Goal: Transaction & Acquisition: Purchase product/service

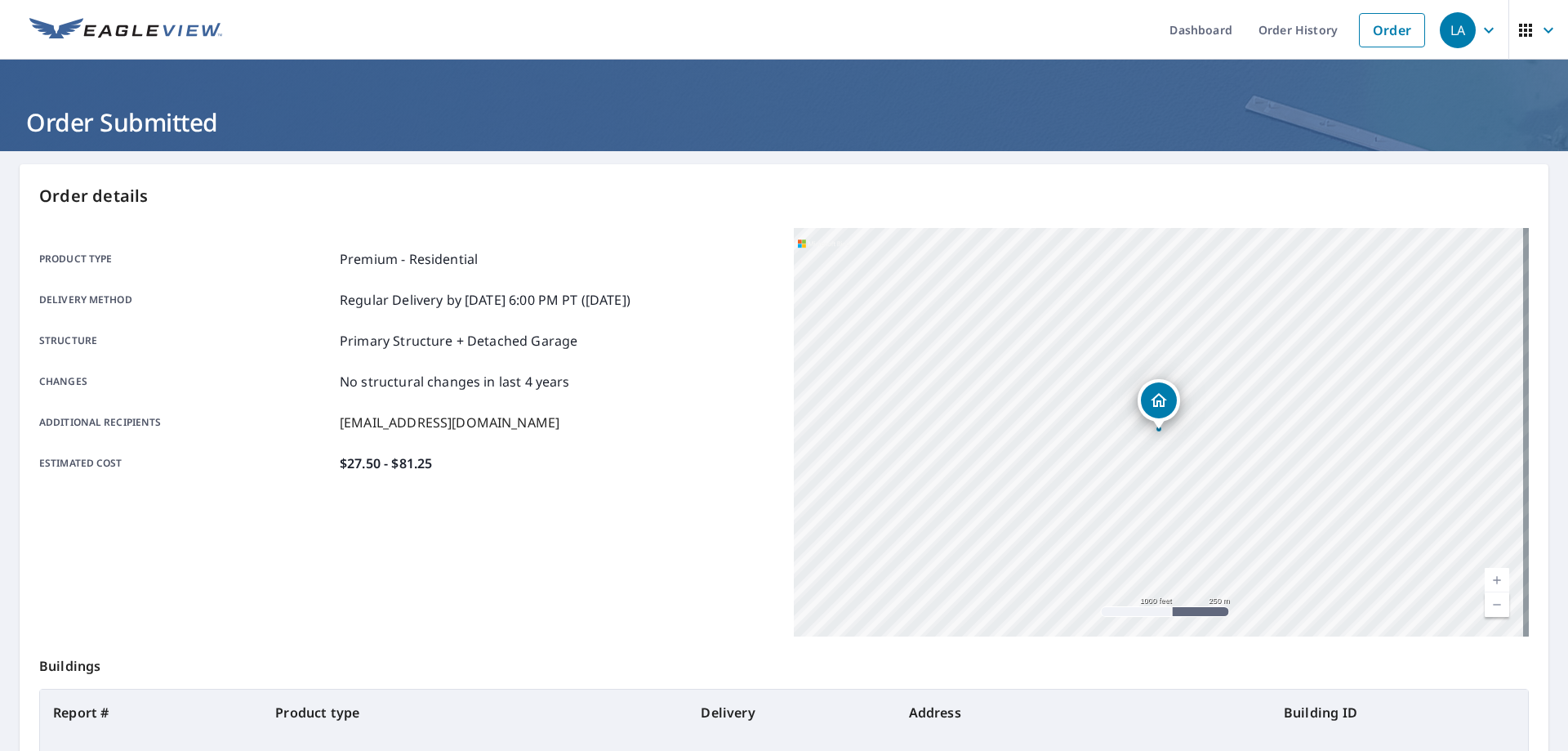
scroll to position [210, 0]
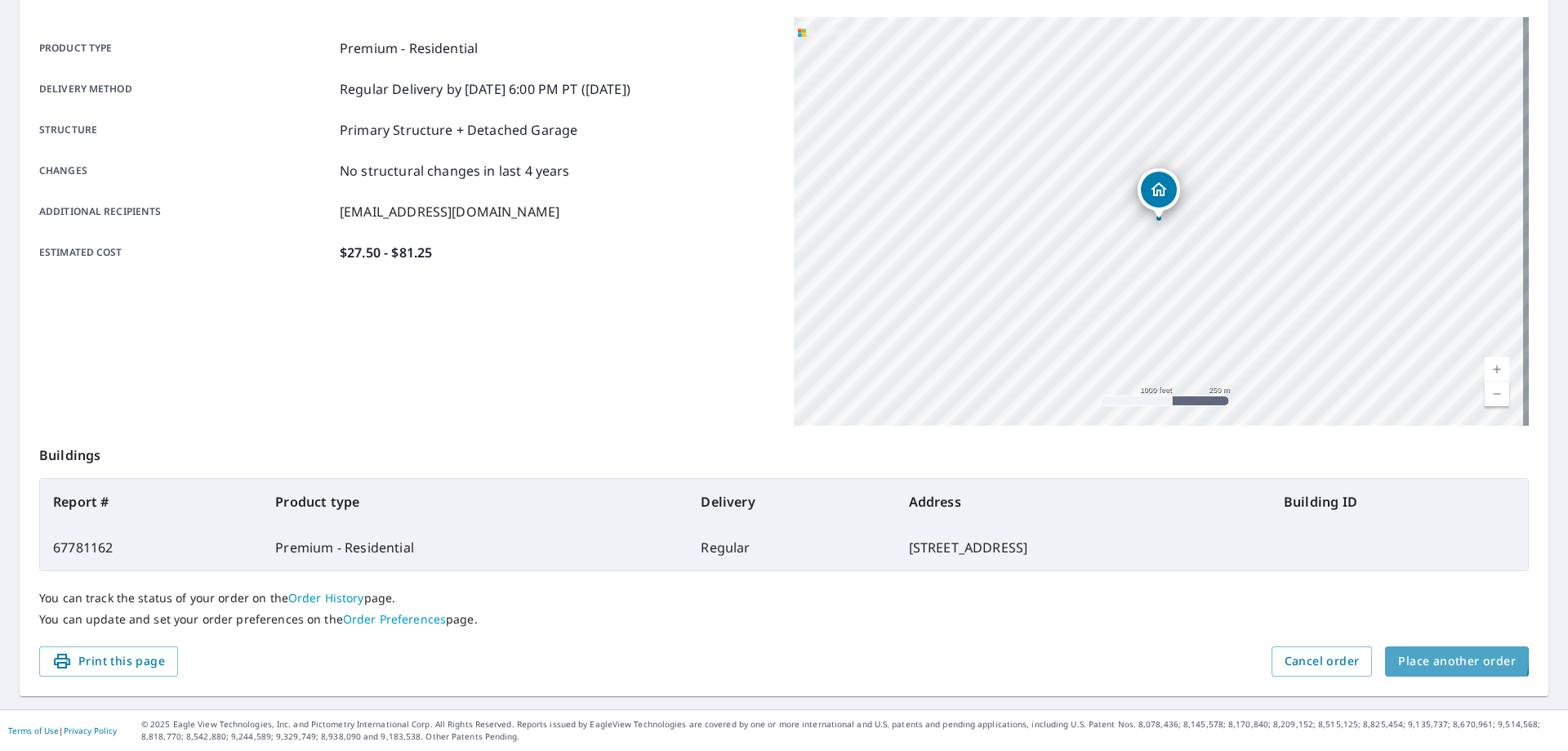
click at [1432, 657] on span "Place another order" at bounding box center [1456, 661] width 117 height 21
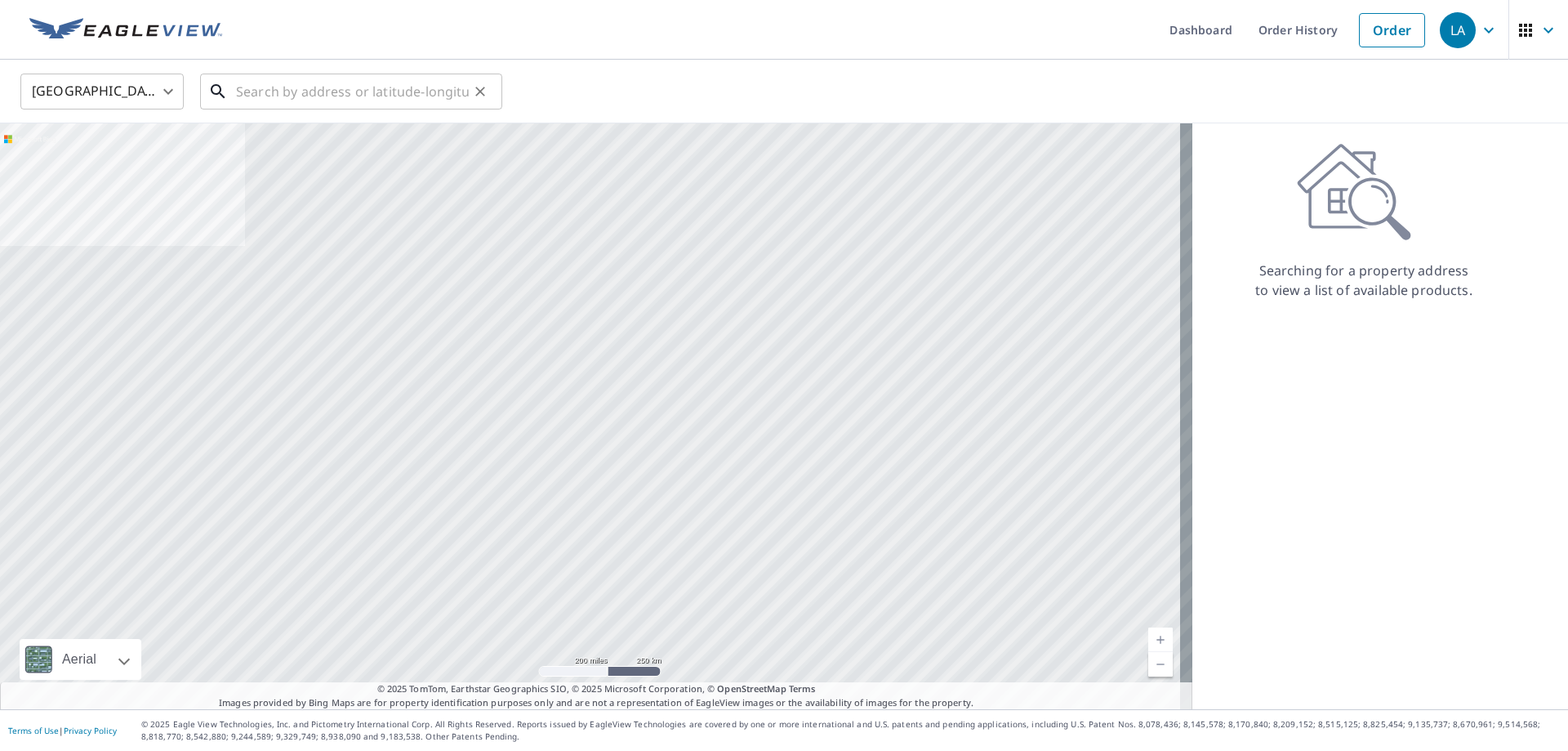
drag, startPoint x: 363, startPoint y: 80, endPoint x: 352, endPoint y: 74, distance: 12.5
click at [358, 78] on input "text" at bounding box center [353, 91] width 233 height 46
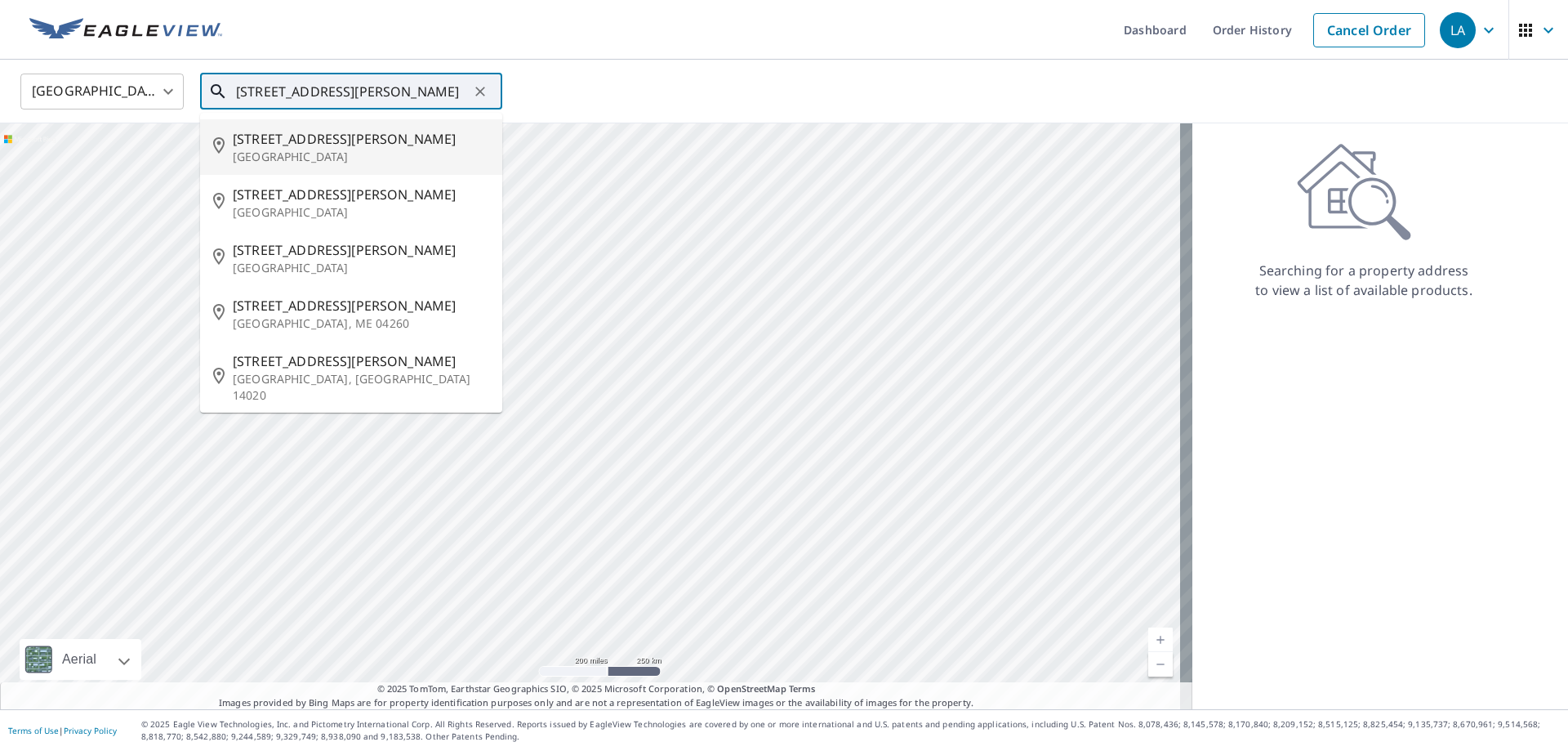
click at [298, 154] on p "[GEOGRAPHIC_DATA]" at bounding box center [361, 157] width 257 height 16
type input "[STREET_ADDRESS][PERSON_NAME]"
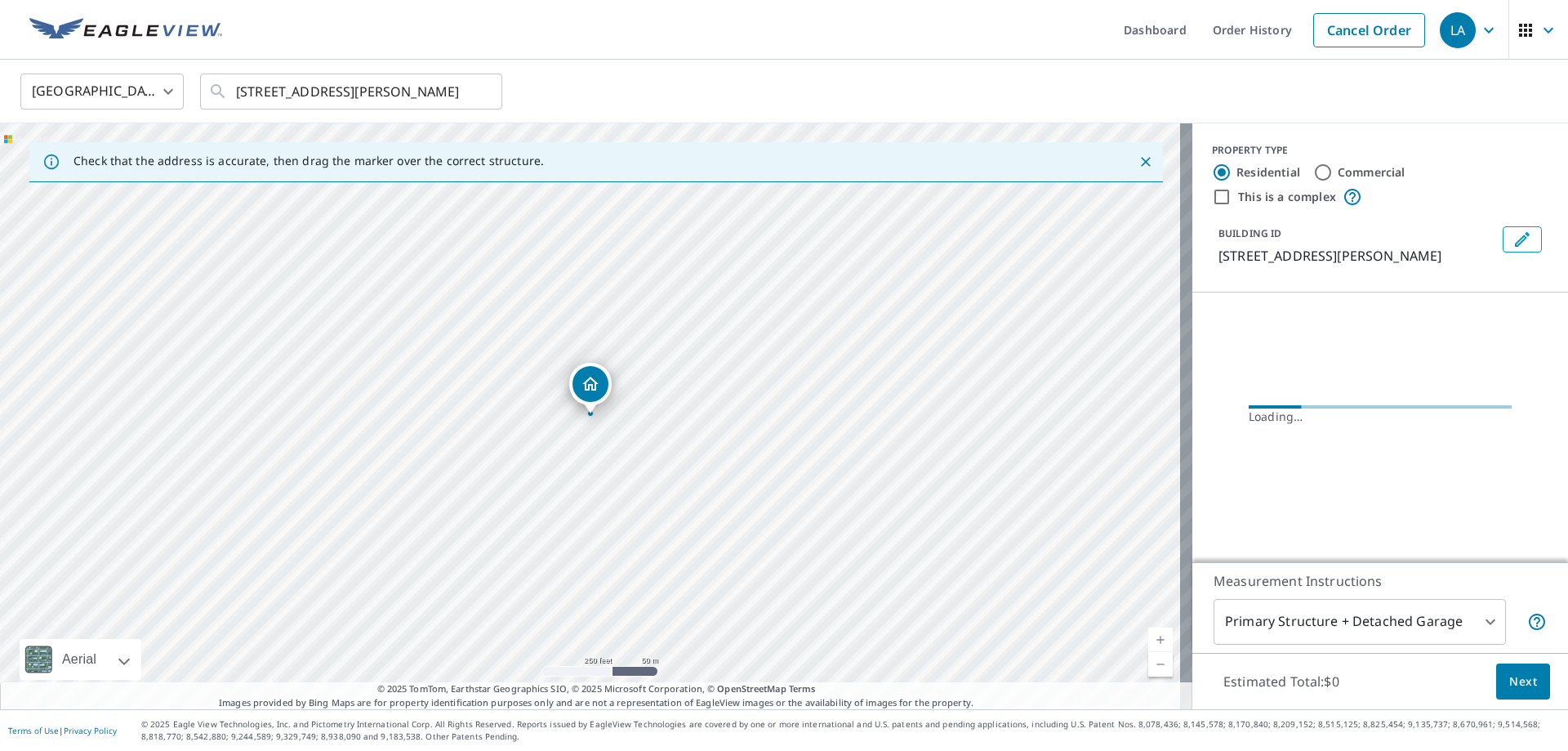
click at [1155, 641] on link "Current Level 17, Zoom In" at bounding box center [1160, 639] width 24 height 24
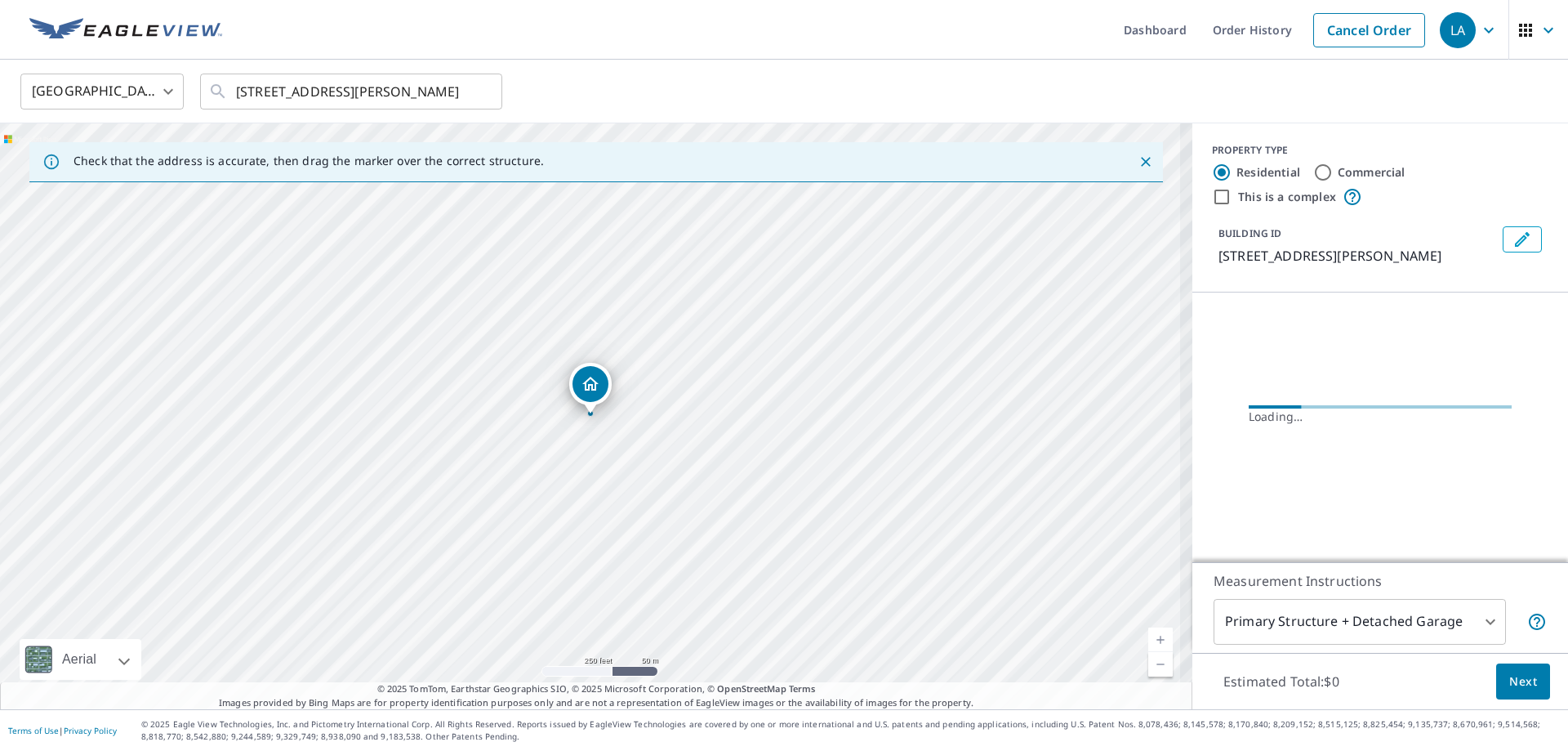
click at [1155, 640] on link "Current Level 17, Zoom In" at bounding box center [1160, 639] width 24 height 24
click at [1155, 640] on link "Current Level 18.113461064823092, Zoom In Disabled" at bounding box center [1160, 639] width 24 height 24
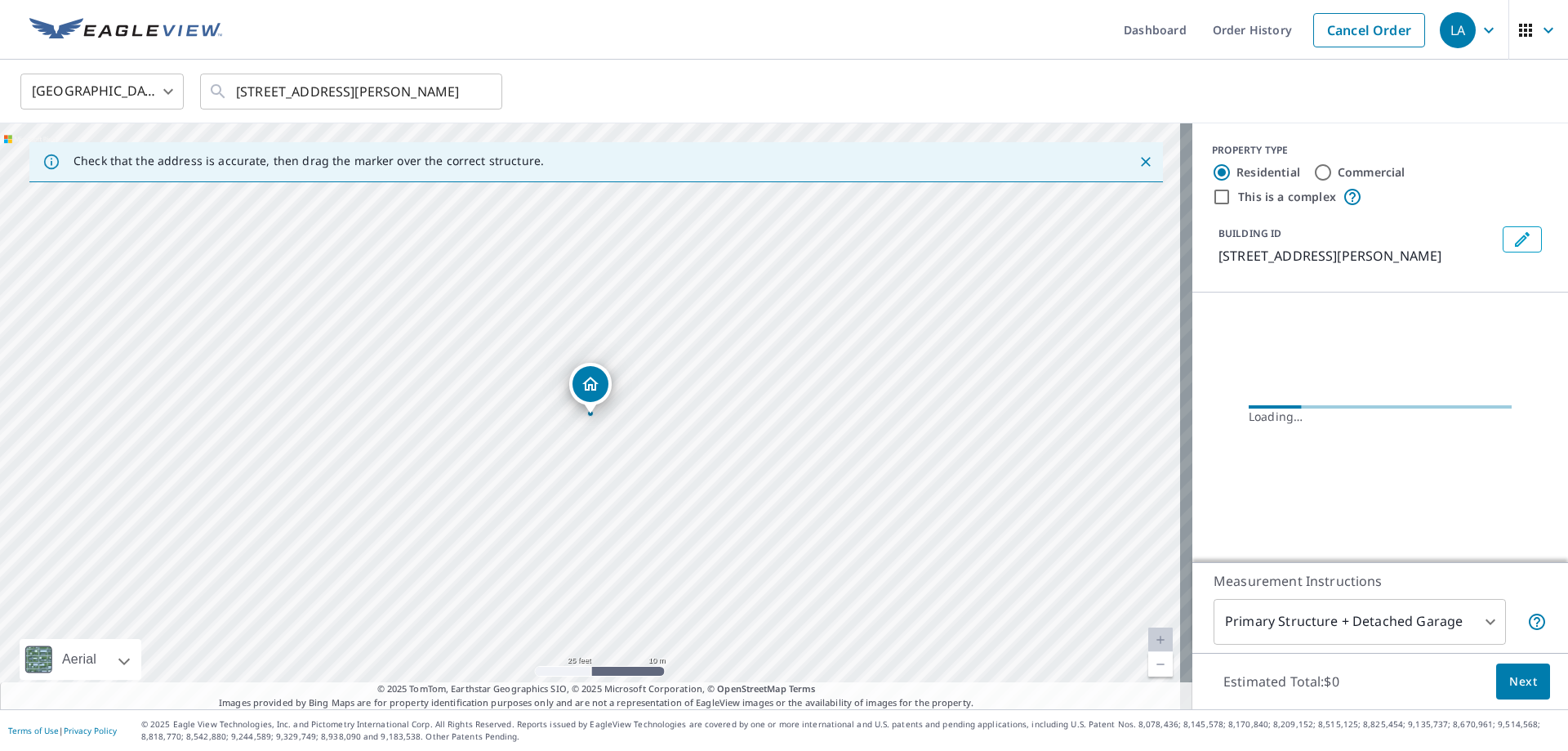
click at [1155, 640] on link "Current Level 20, Zoom In Disabled" at bounding box center [1160, 639] width 24 height 24
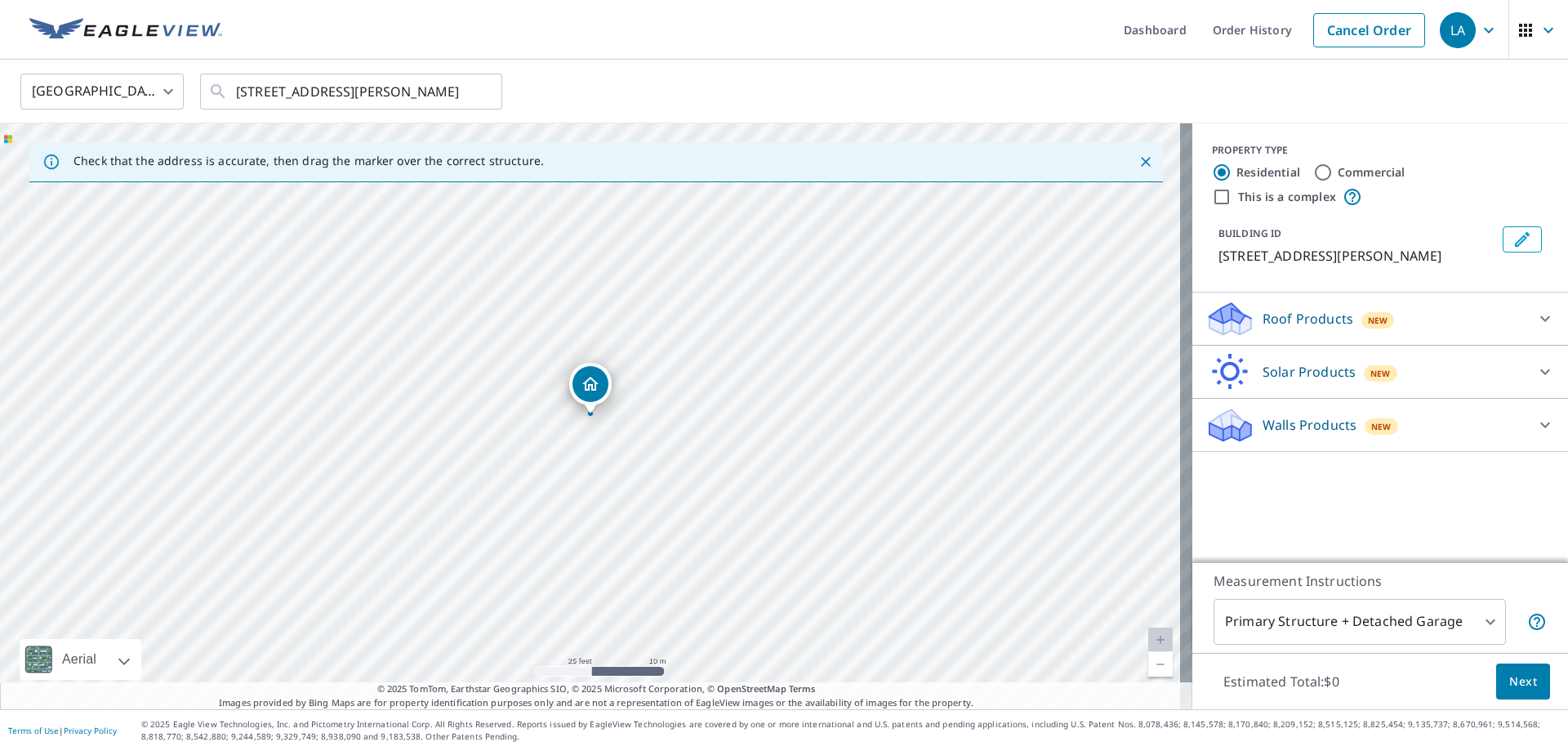
click at [1542, 313] on icon at bounding box center [1546, 319] width 20 height 20
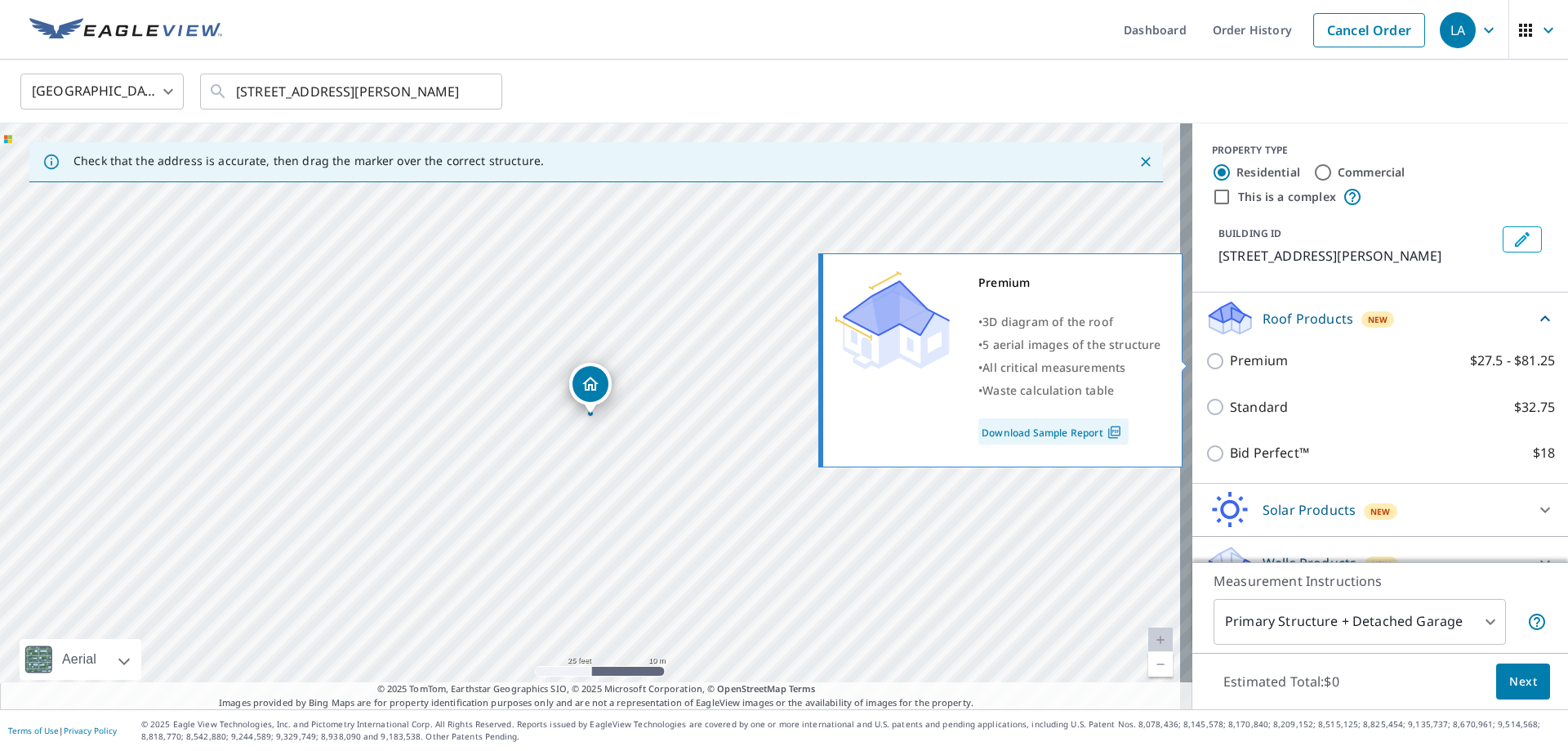
click at [1206, 357] on input "Premium $27.5 - $81.25" at bounding box center [1217, 361] width 24 height 20
checkbox input "true"
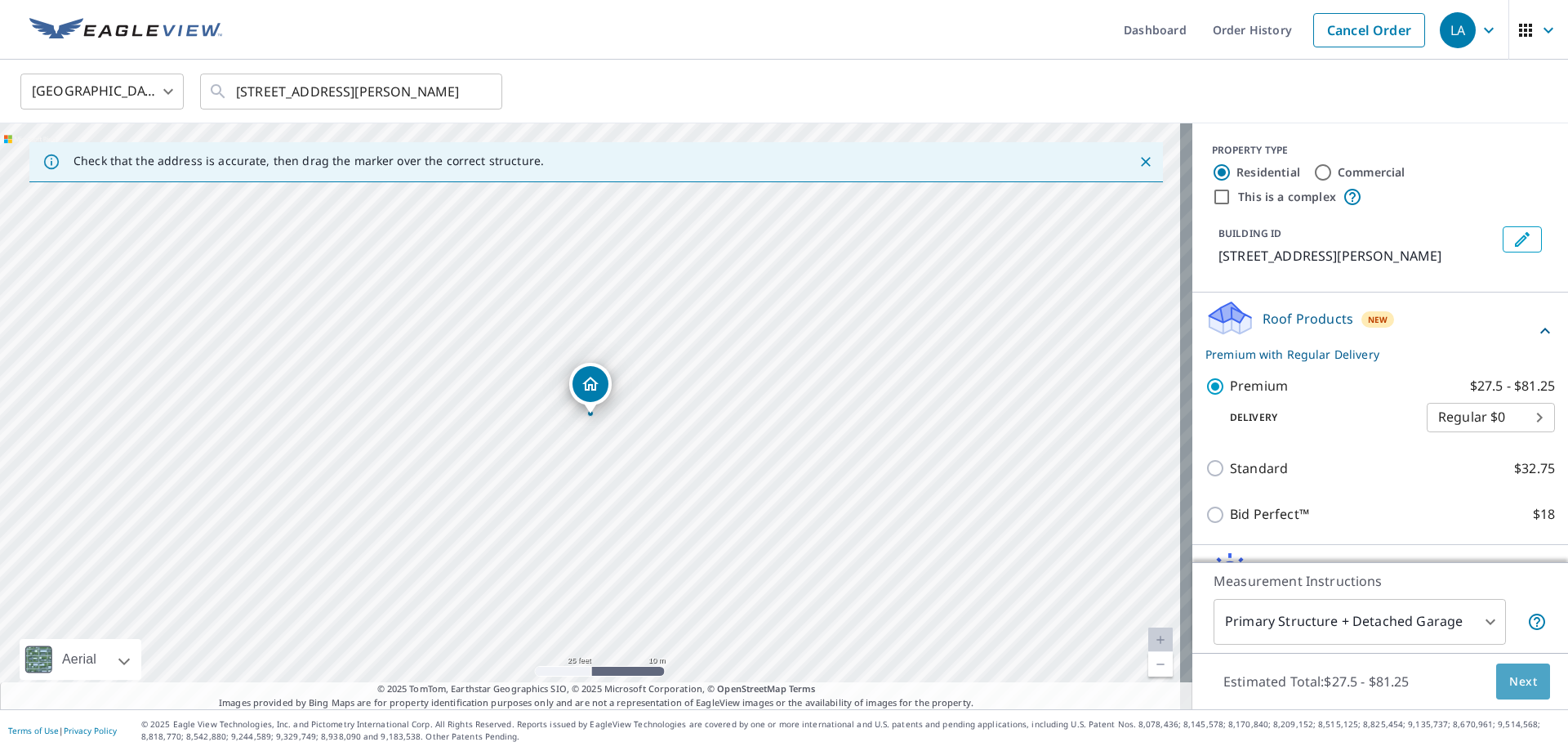
click at [1509, 678] on span "Next" at bounding box center [1522, 681] width 28 height 21
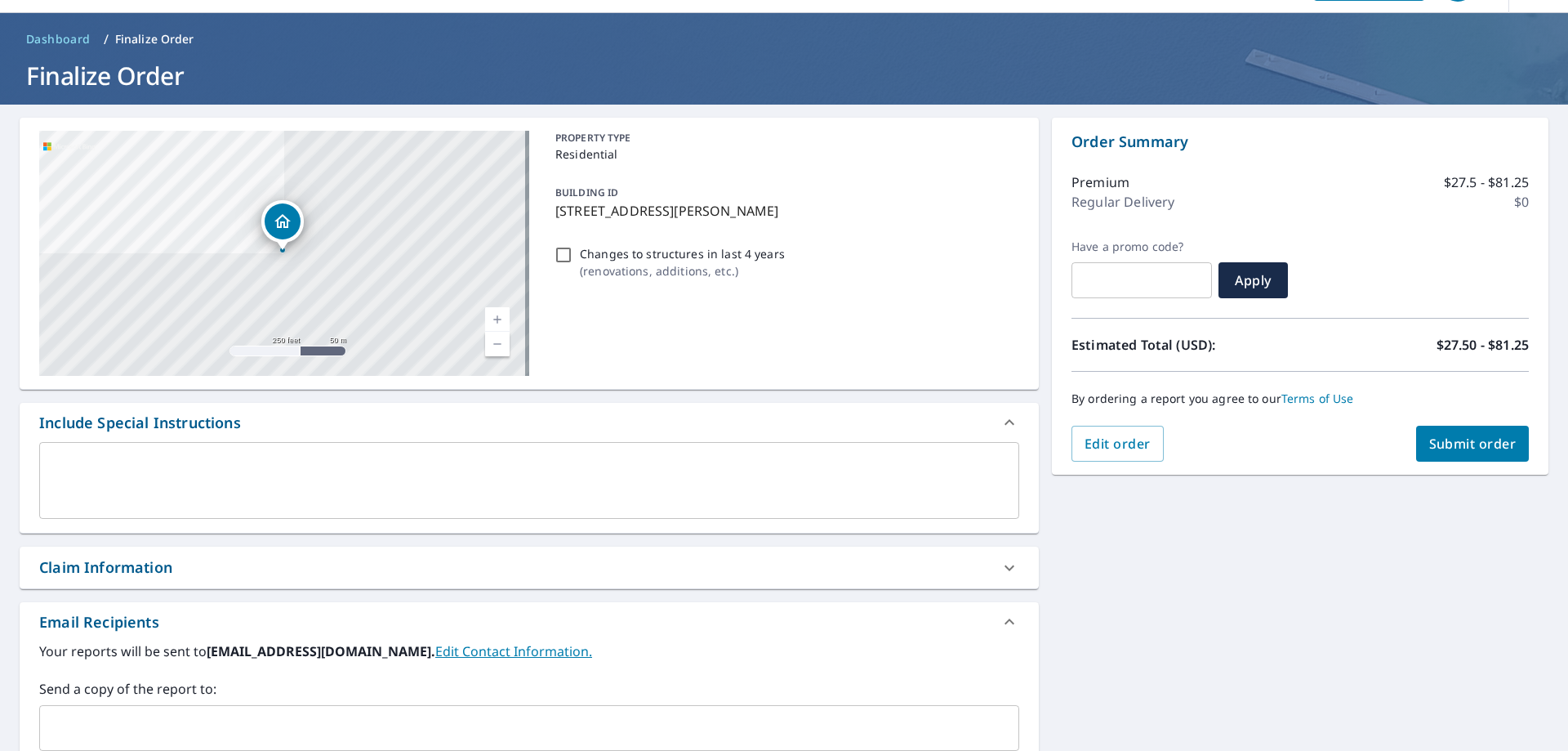
scroll to position [164, 0]
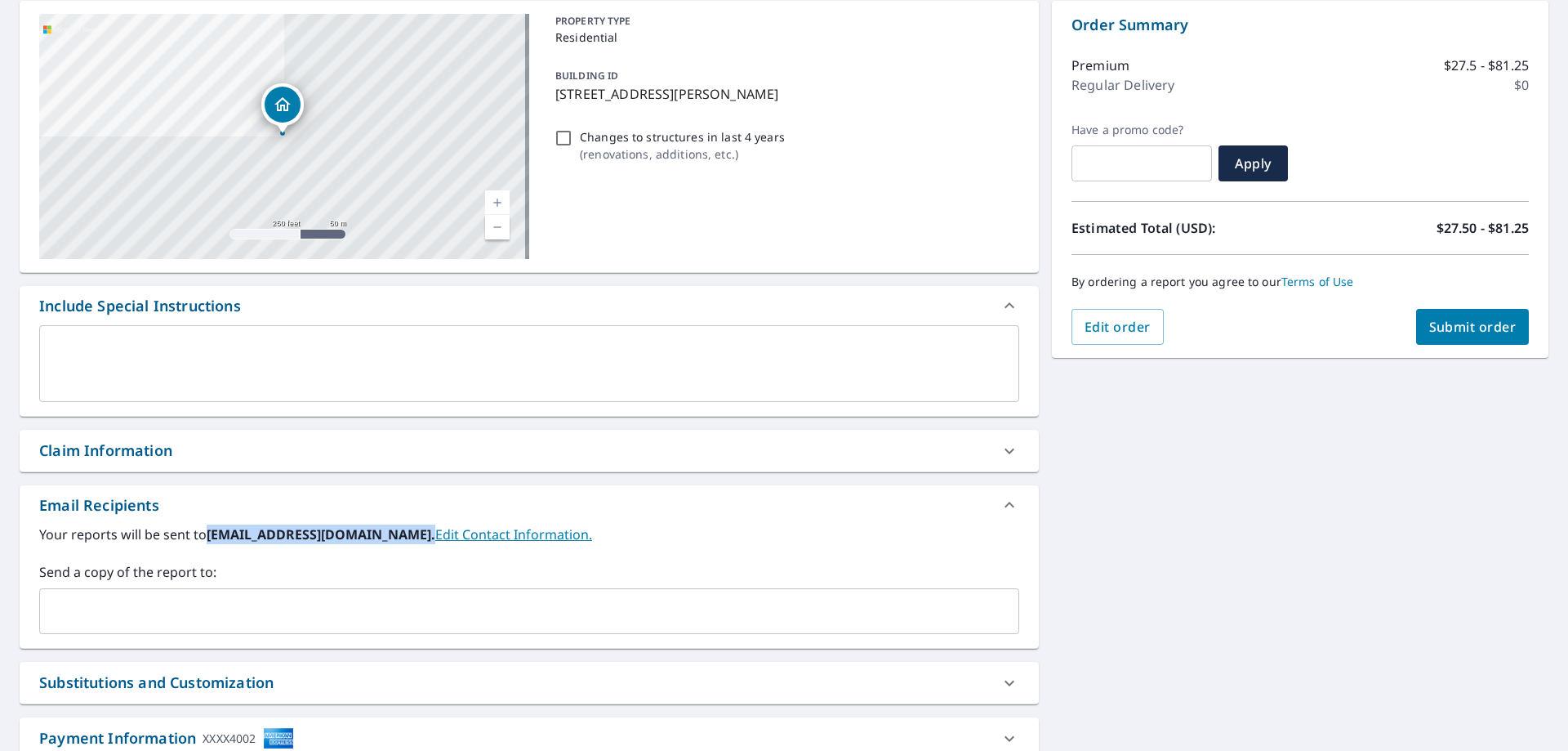
drag, startPoint x: 420, startPoint y: 537, endPoint x: 210, endPoint y: 537, distance: 210.0
click at [210, 537] on b "[EMAIL_ADDRESS][DOMAIN_NAME]." at bounding box center [321, 534] width 229 height 18
copy b "[EMAIL_ADDRESS][DOMAIN_NAME]"
click at [267, 619] on input "text" at bounding box center [516, 610] width 941 height 31
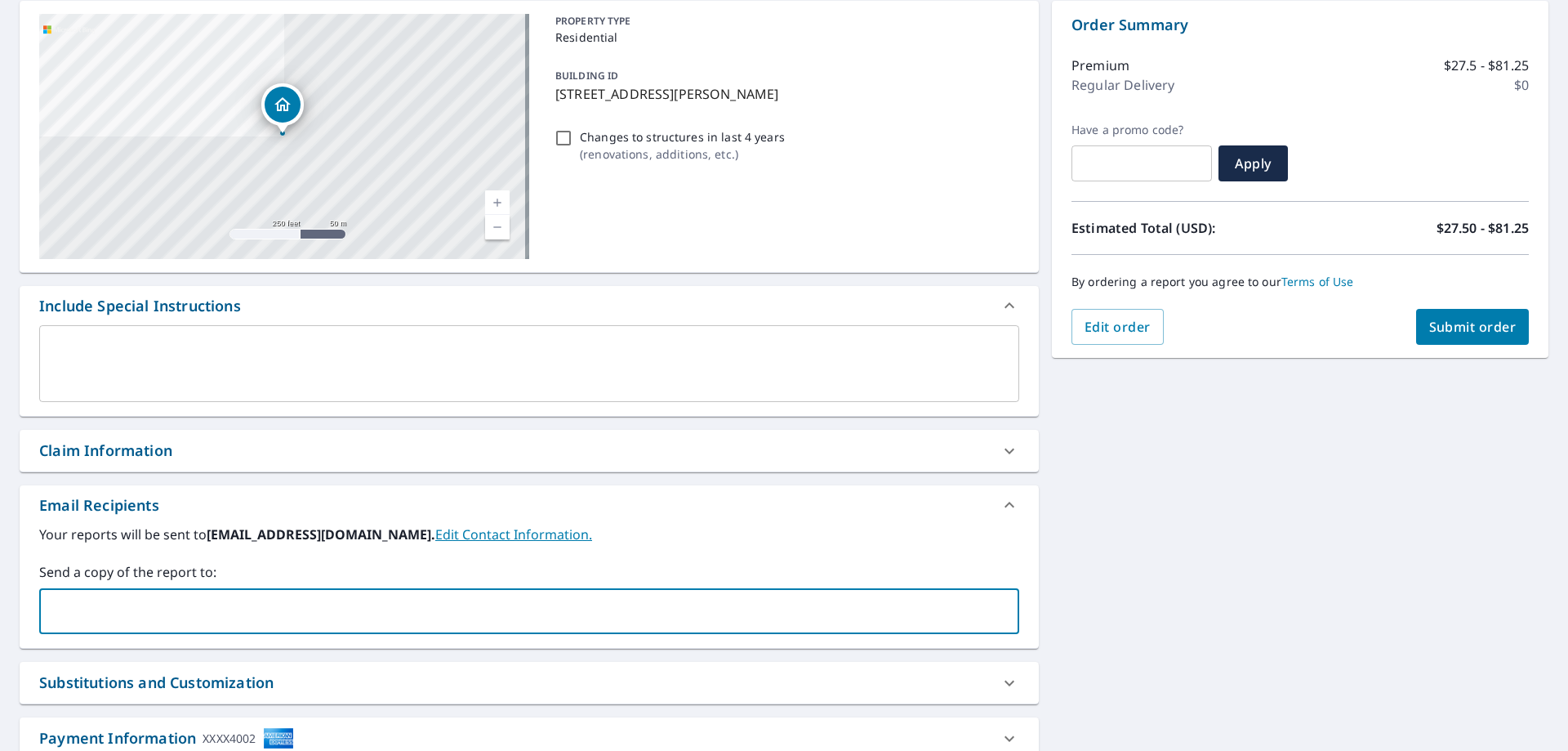
paste input "[EMAIL_ADDRESS][DOMAIN_NAME]"
drag, startPoint x: 92, startPoint y: 616, endPoint x: 0, endPoint y: 613, distance: 92.0
click at [0, 613] on div "**********" at bounding box center [784, 405] width 1568 height 836
type input "[EMAIL_ADDRESS][DOMAIN_NAME]"
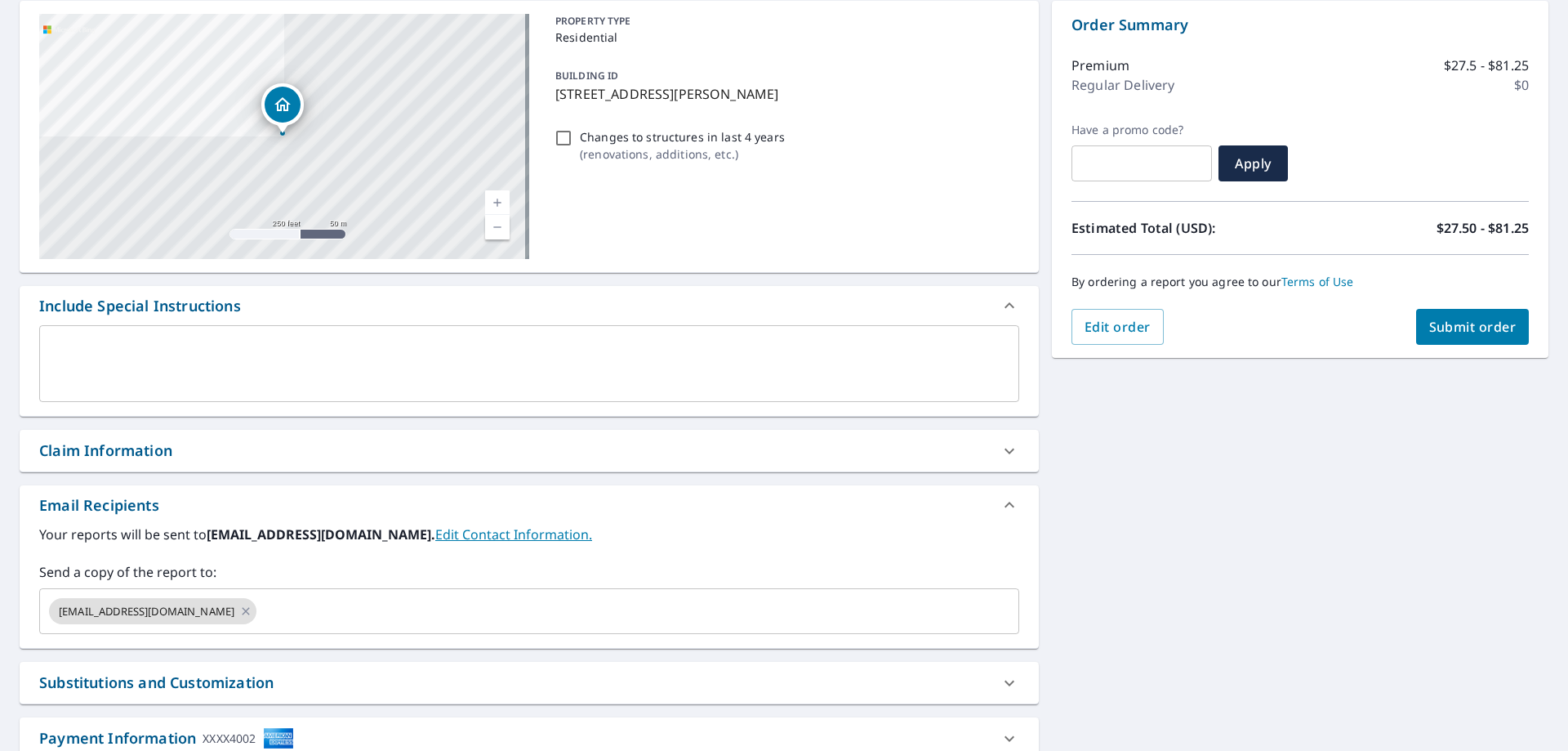
click at [891, 539] on label "Your reports will be sent to [EMAIL_ADDRESS][DOMAIN_NAME]. Edit Contact Informa…" at bounding box center [529, 534] width 980 height 20
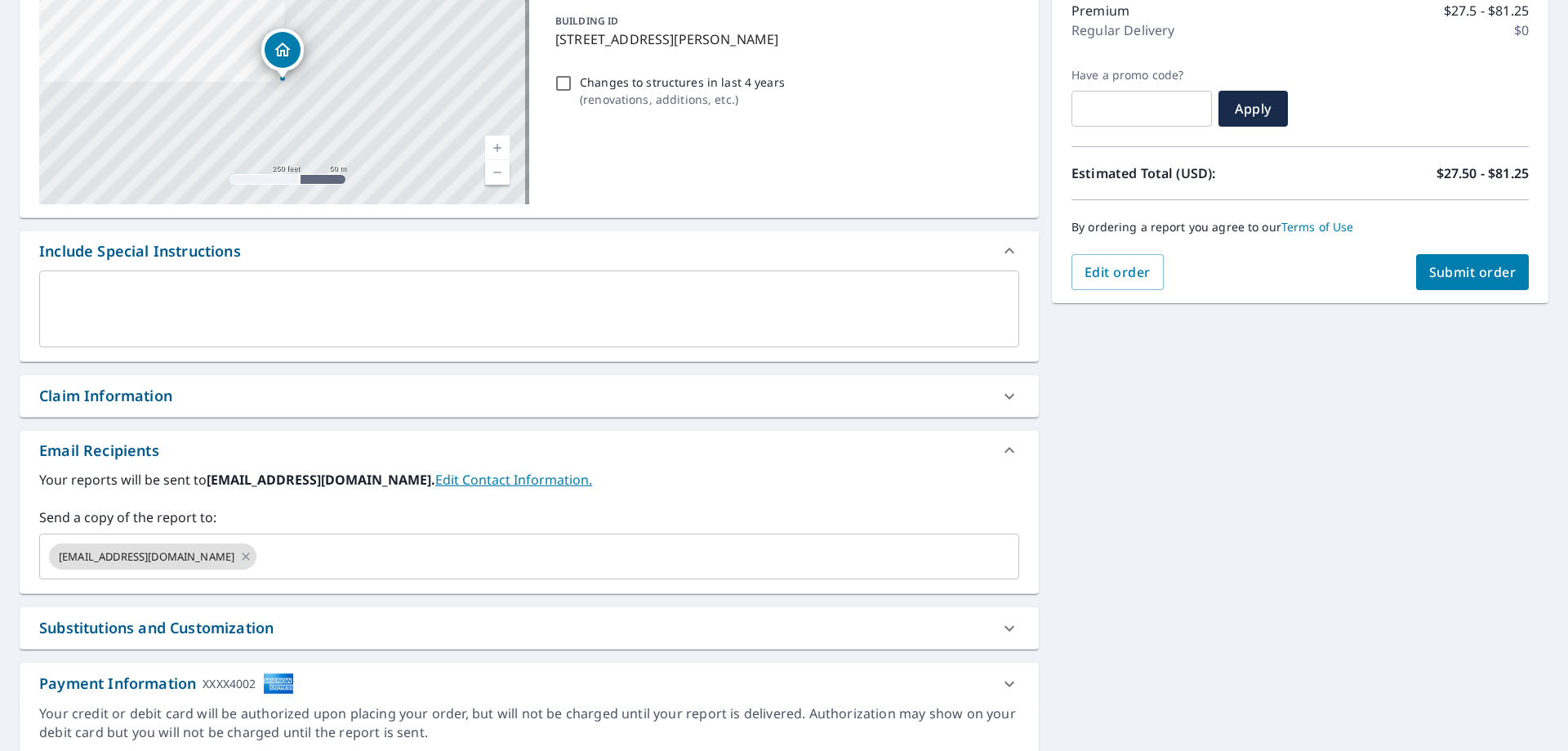
scroll to position [277, 0]
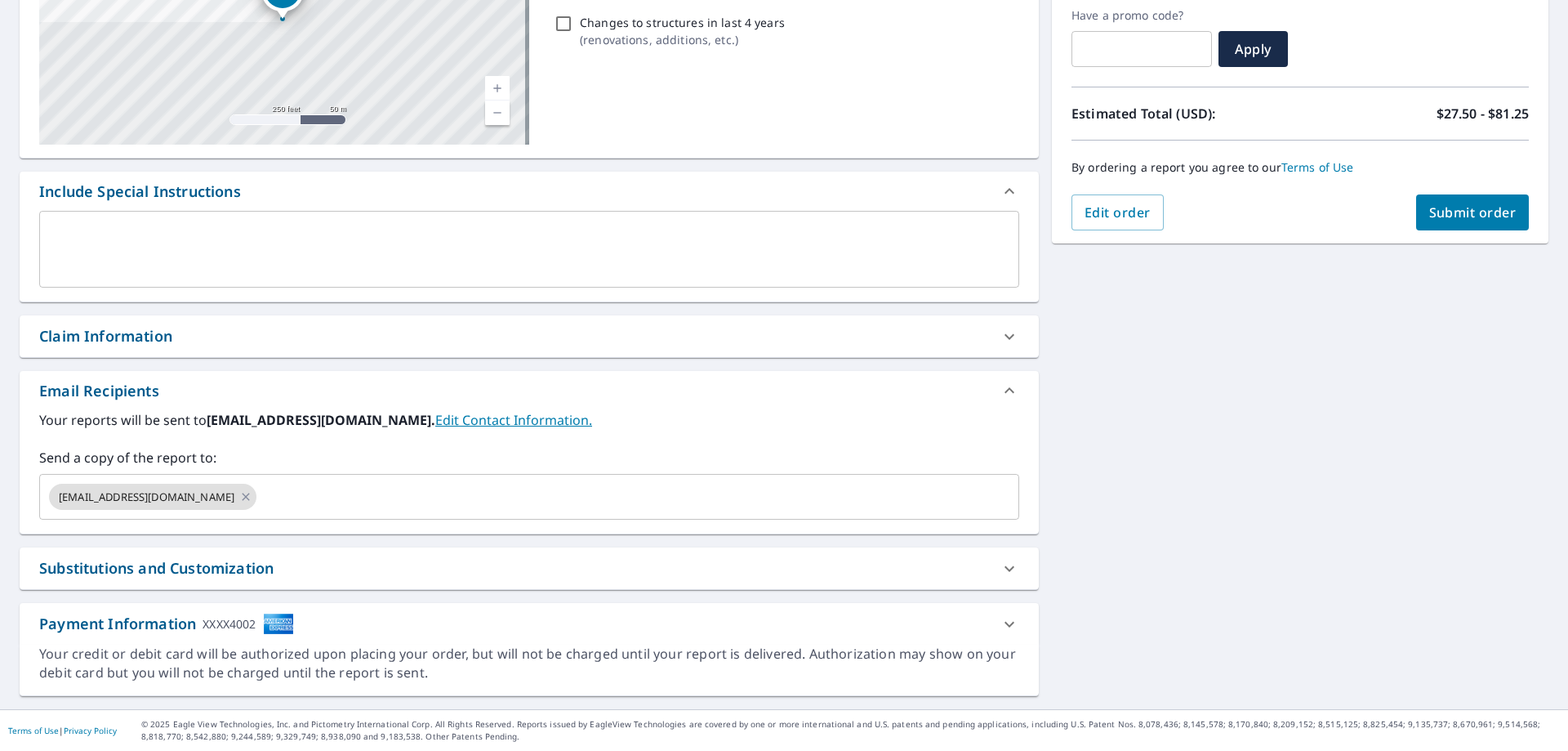
click at [116, 346] on div "Claim Information" at bounding box center [529, 336] width 1019 height 42
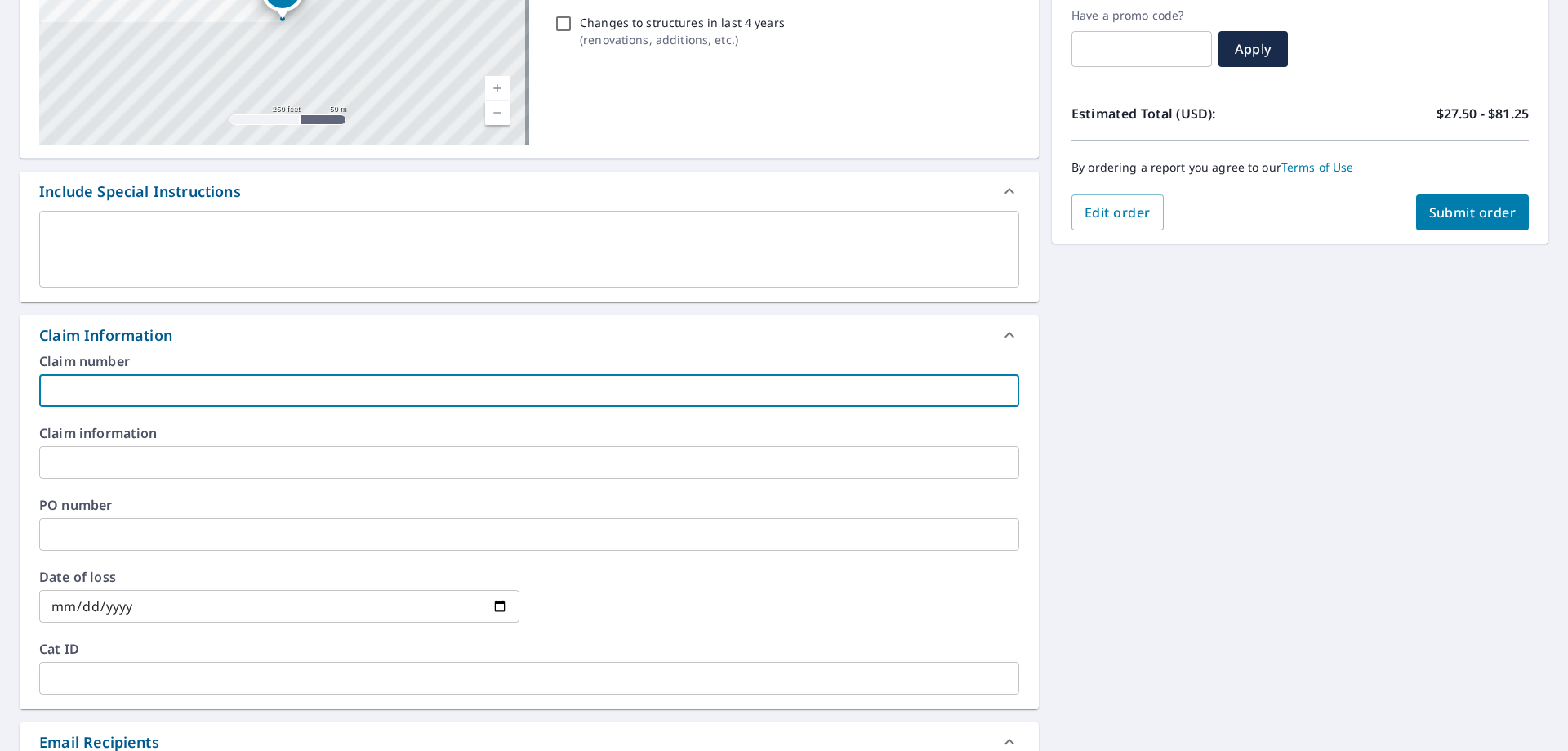
click at [92, 379] on input "text" at bounding box center [529, 390] width 980 height 33
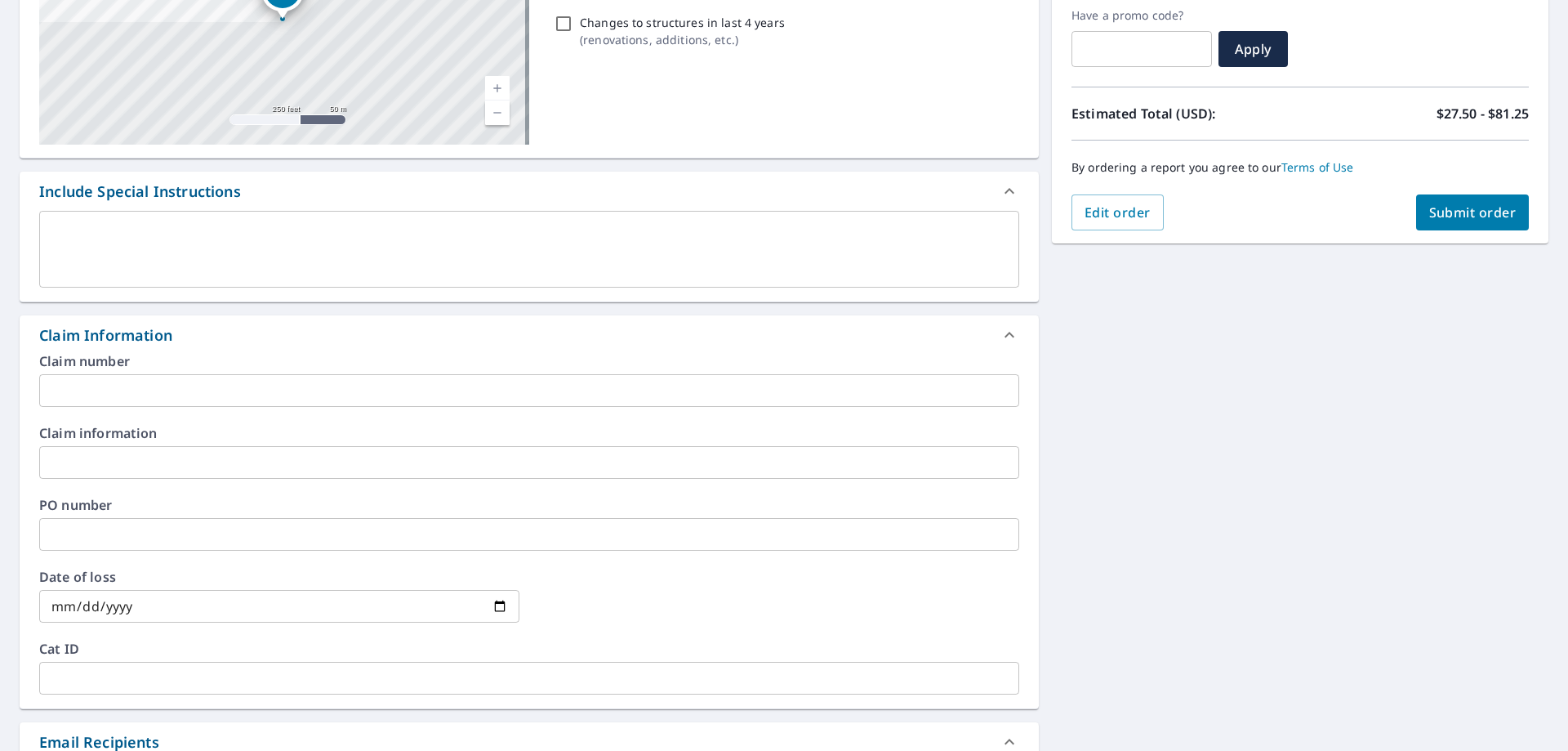
click at [259, 376] on input "text" at bounding box center [529, 390] width 980 height 33
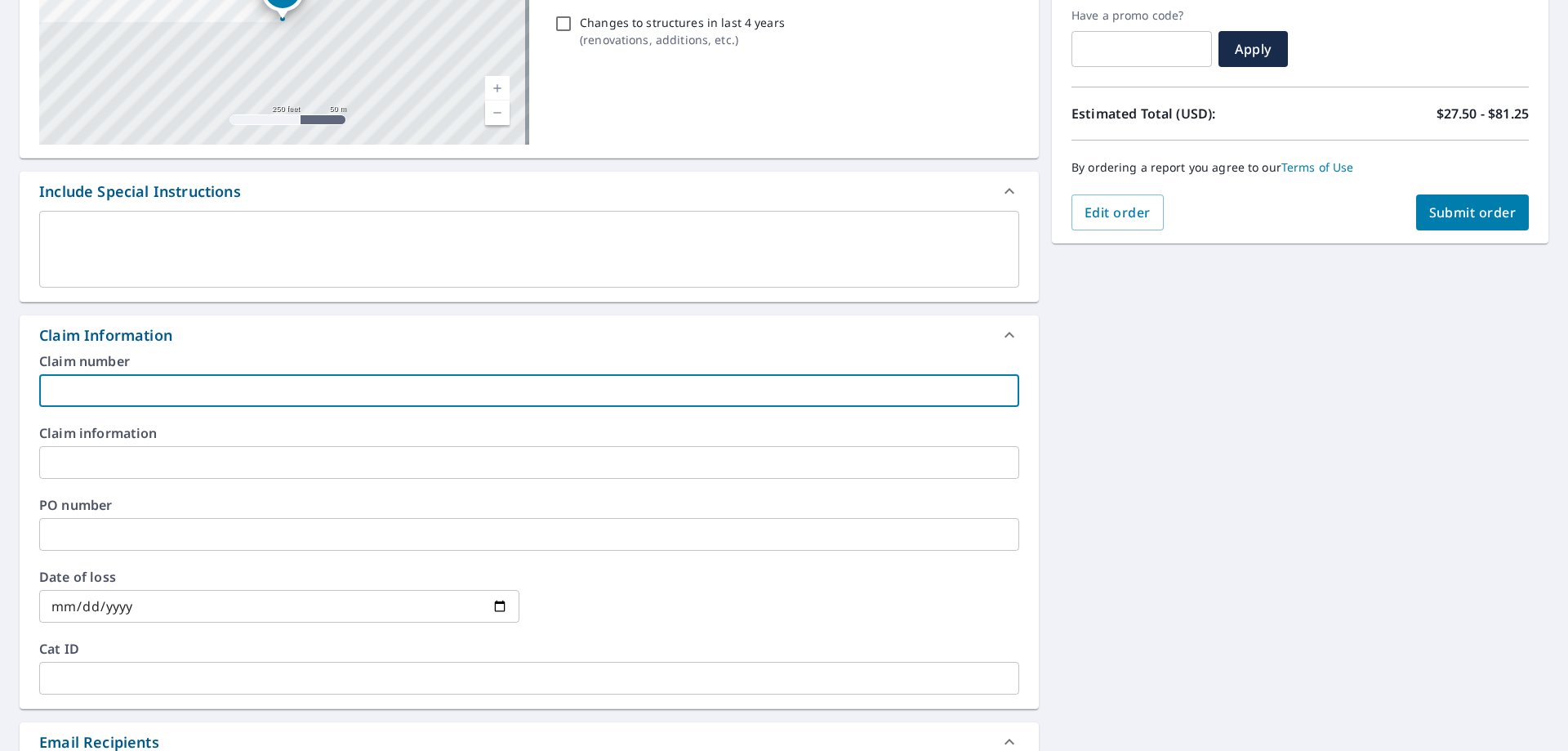
paste input "2025-111952"
click at [55, 394] on input "2025-111952" at bounding box center [529, 390] width 980 height 33
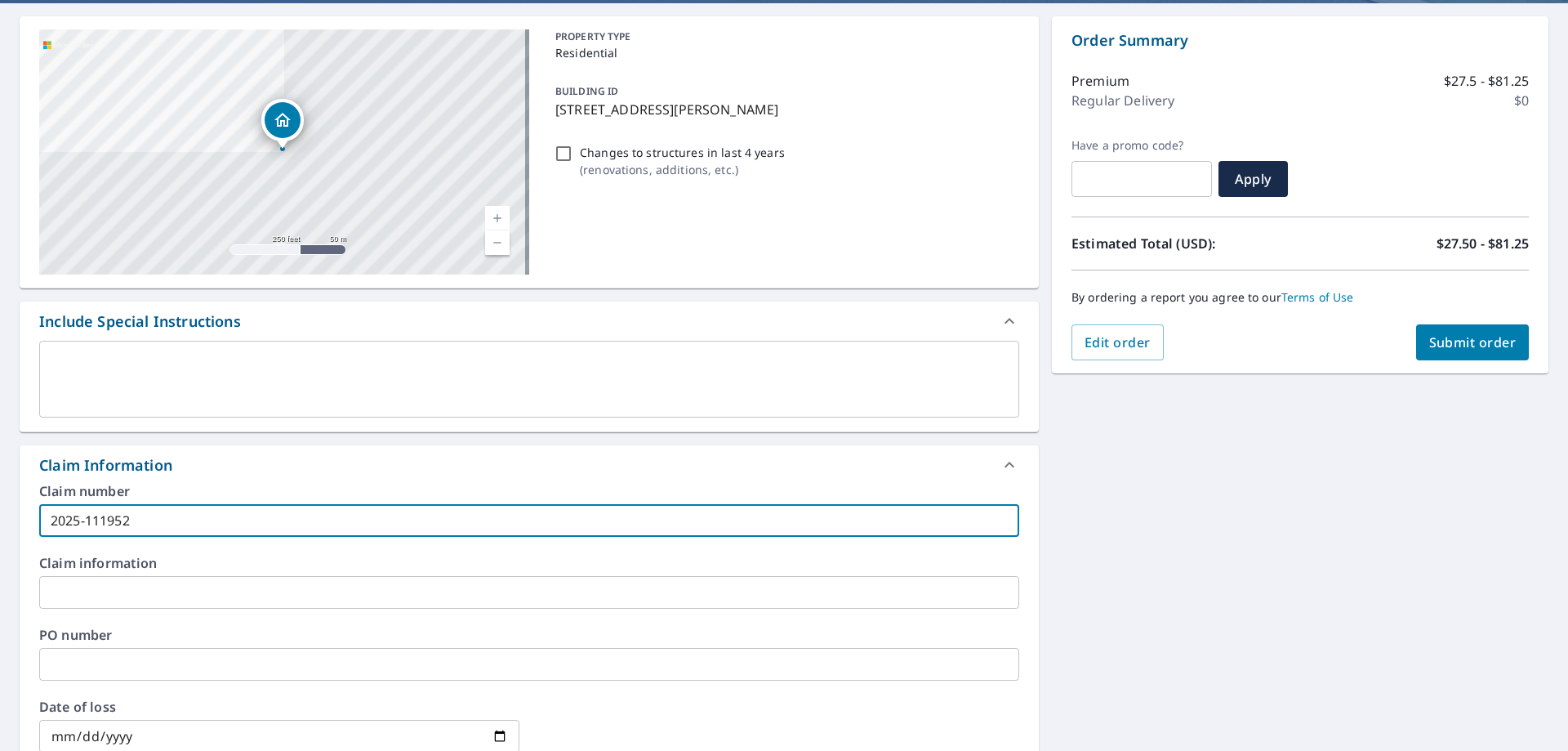
scroll to position [0, 0]
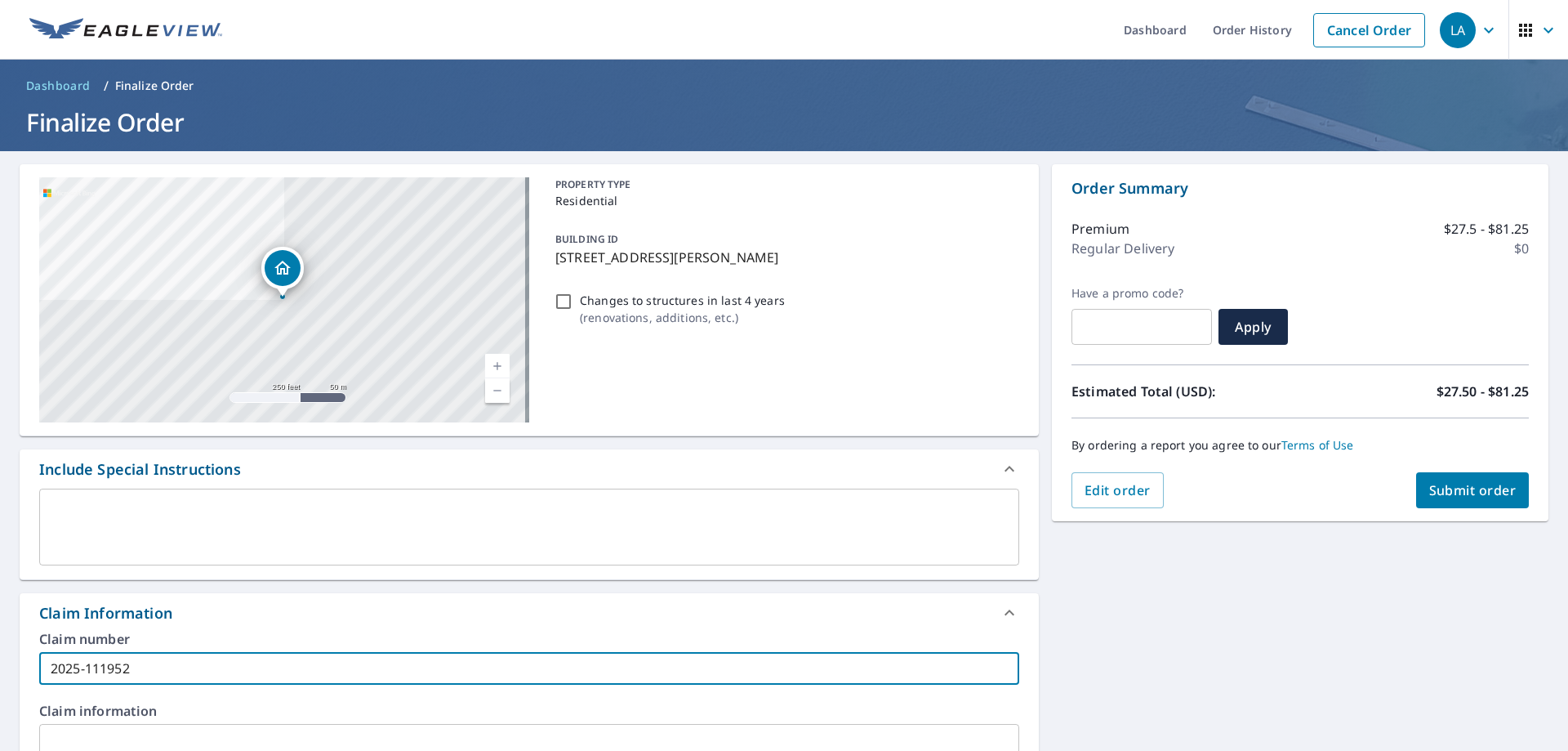
type input "2025-111952"
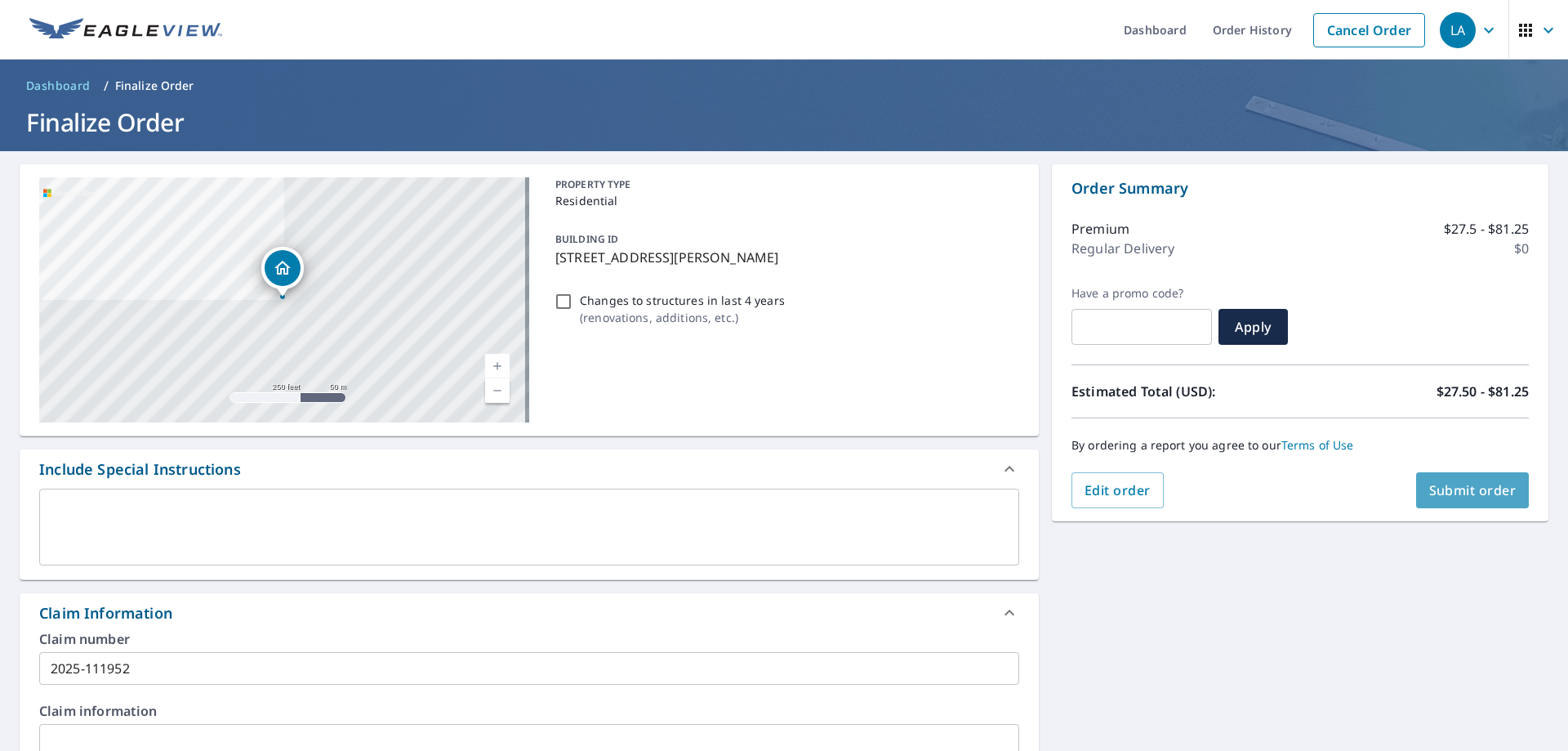
click at [1433, 499] on button "Submit order" at bounding box center [1472, 490] width 114 height 36
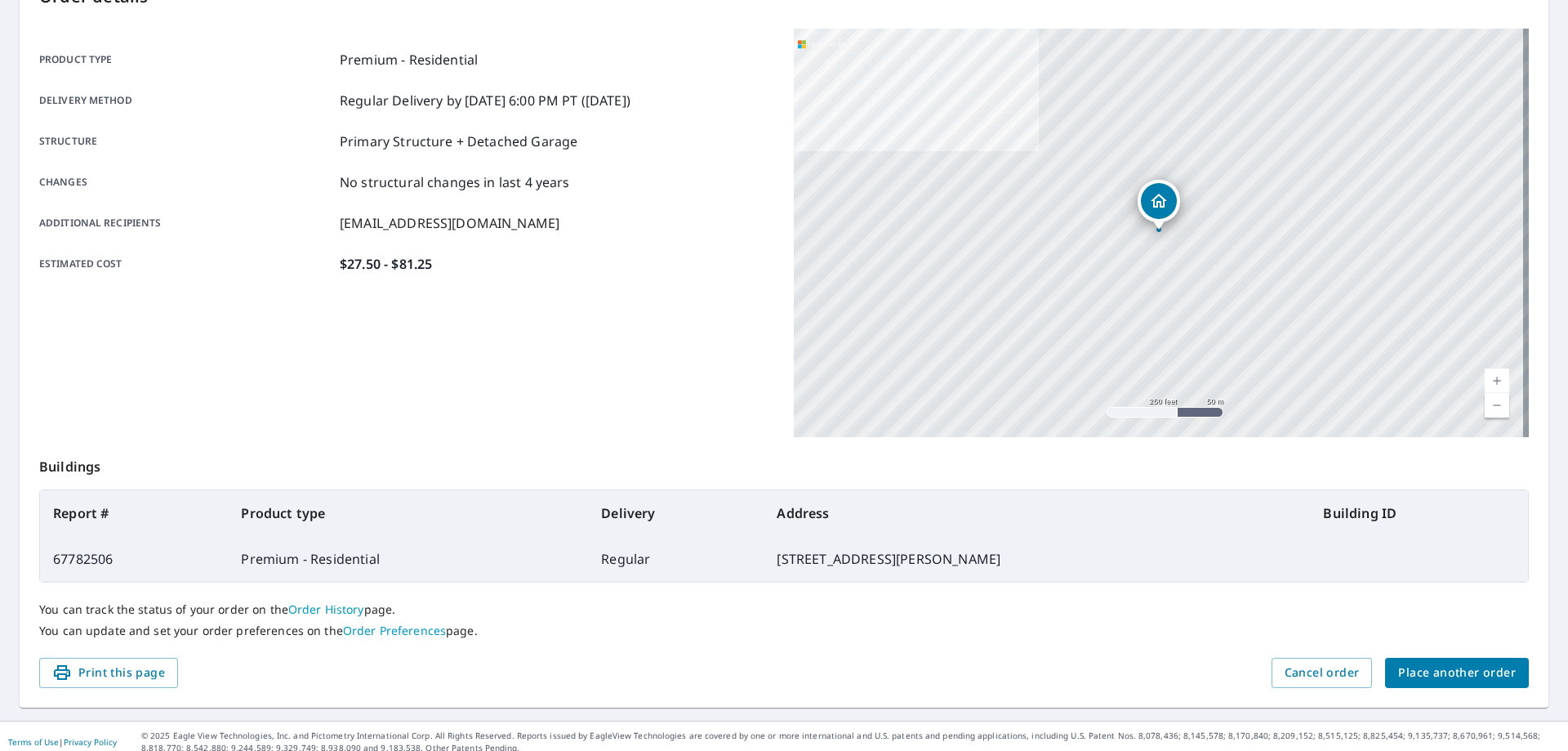
scroll to position [210, 0]
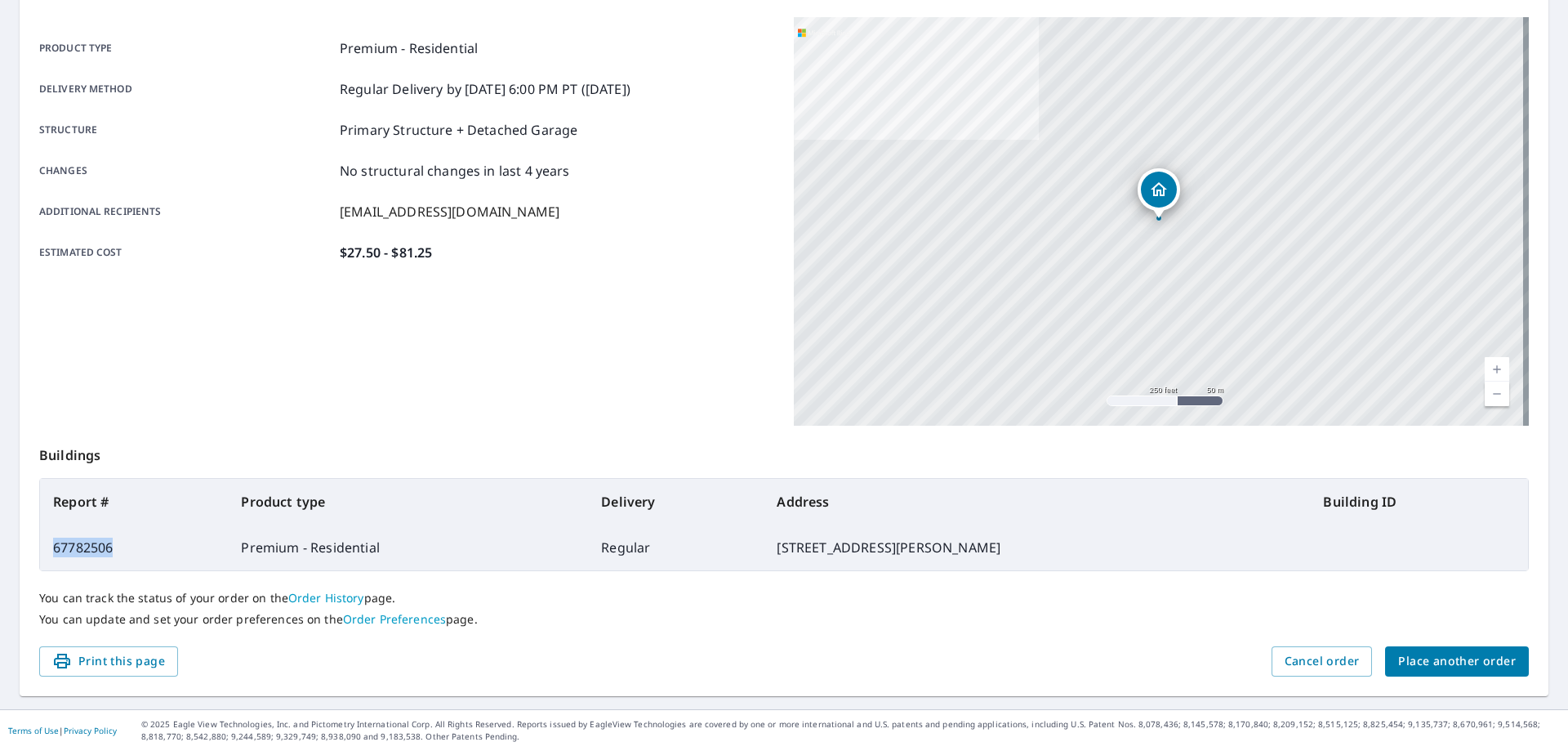
drag, startPoint x: 131, startPoint y: 542, endPoint x: 39, endPoint y: 546, distance: 92.1
click at [39, 546] on table "Report # Product type Delivery Address Building ID 67782506 Premium - Residenti…" at bounding box center [784, 525] width 1489 height 93
copy td "67782506"
drag, startPoint x: 1027, startPoint y: 554, endPoint x: 780, endPoint y: 557, distance: 247.0
click at [780, 557] on td "[STREET_ADDRESS][PERSON_NAME]" at bounding box center [1036, 547] width 546 height 46
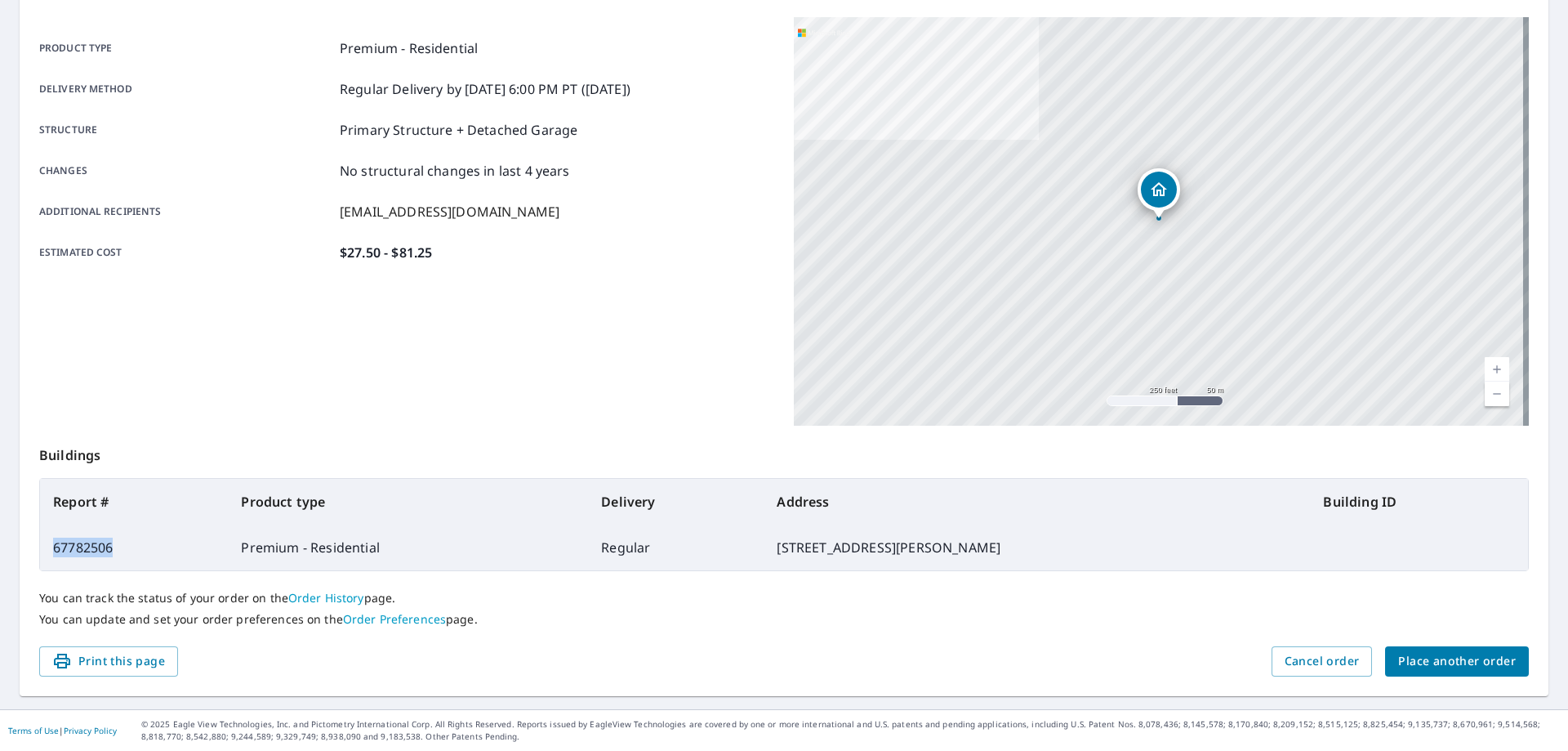
copy td "[STREET_ADDRESS][PERSON_NAME]"
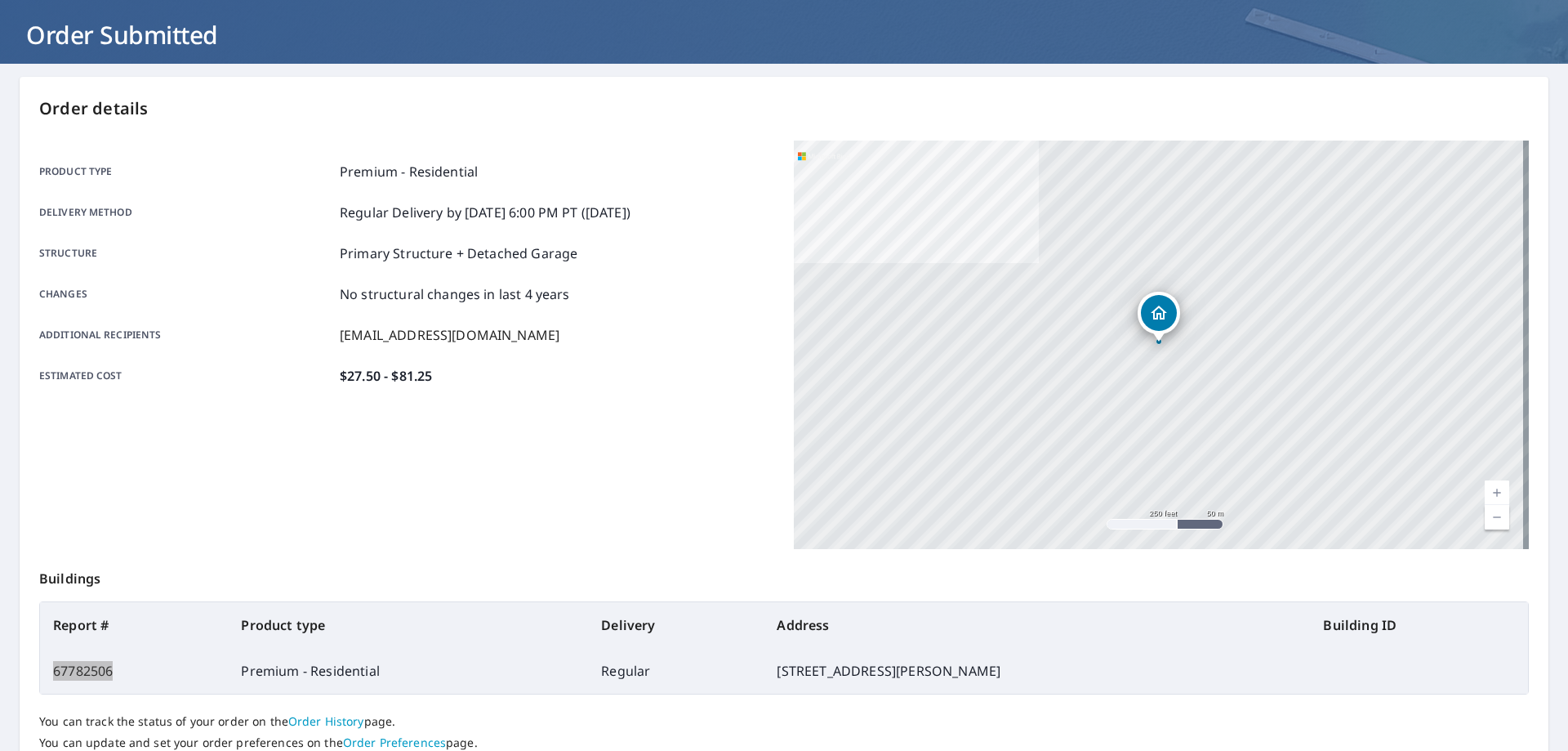
scroll to position [0, 0]
